Goal: Check status

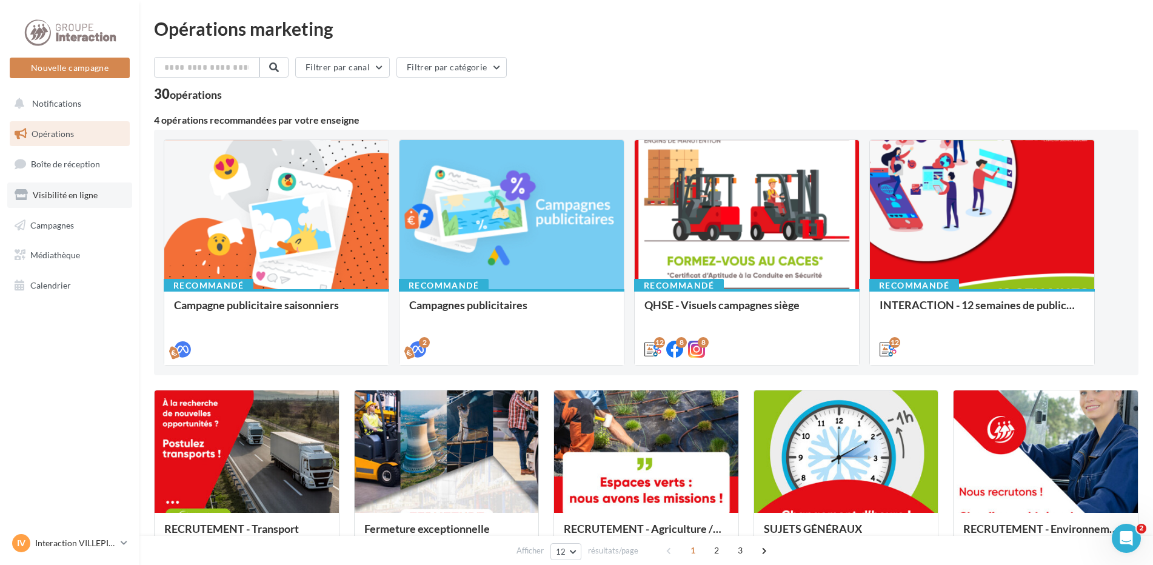
click at [98, 194] on link "Visibilité en ligne" at bounding box center [69, 195] width 125 height 25
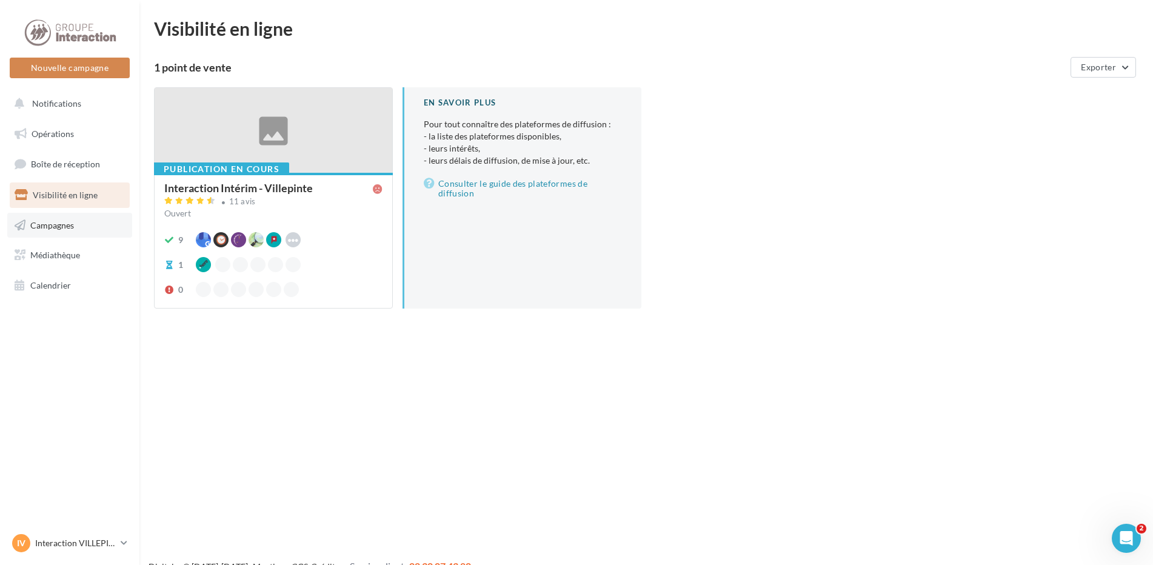
click at [99, 231] on link "Campagnes" at bounding box center [69, 225] width 125 height 25
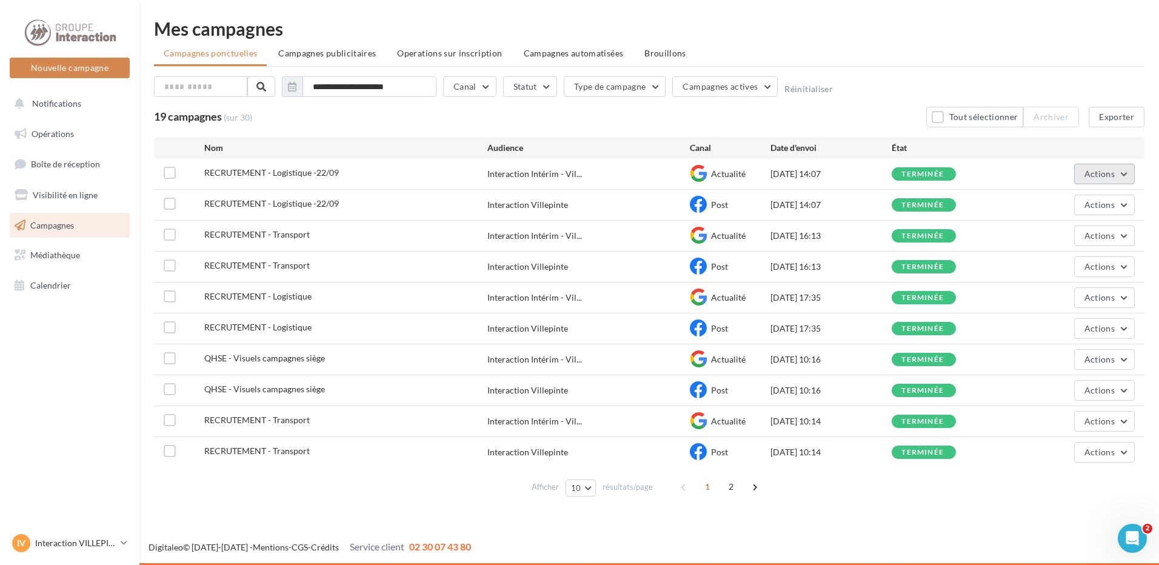
click at [1096, 176] on span "Actions" at bounding box center [1100, 174] width 30 height 10
click at [1078, 199] on button "Voir les résultats" at bounding box center [1074, 203] width 121 height 32
